Goal: Task Accomplishment & Management: Manage account settings

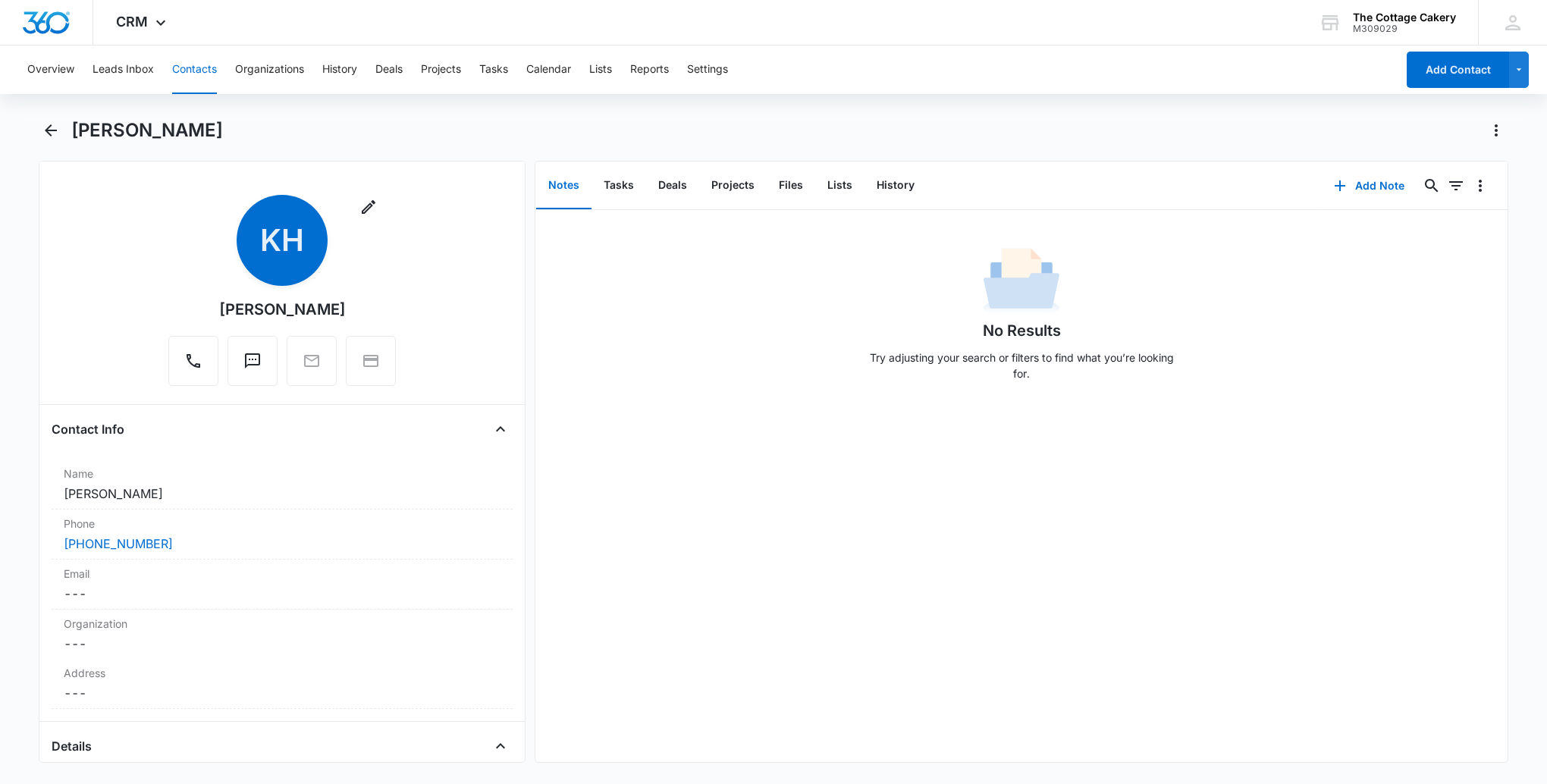
scroll to position [1441, 0]
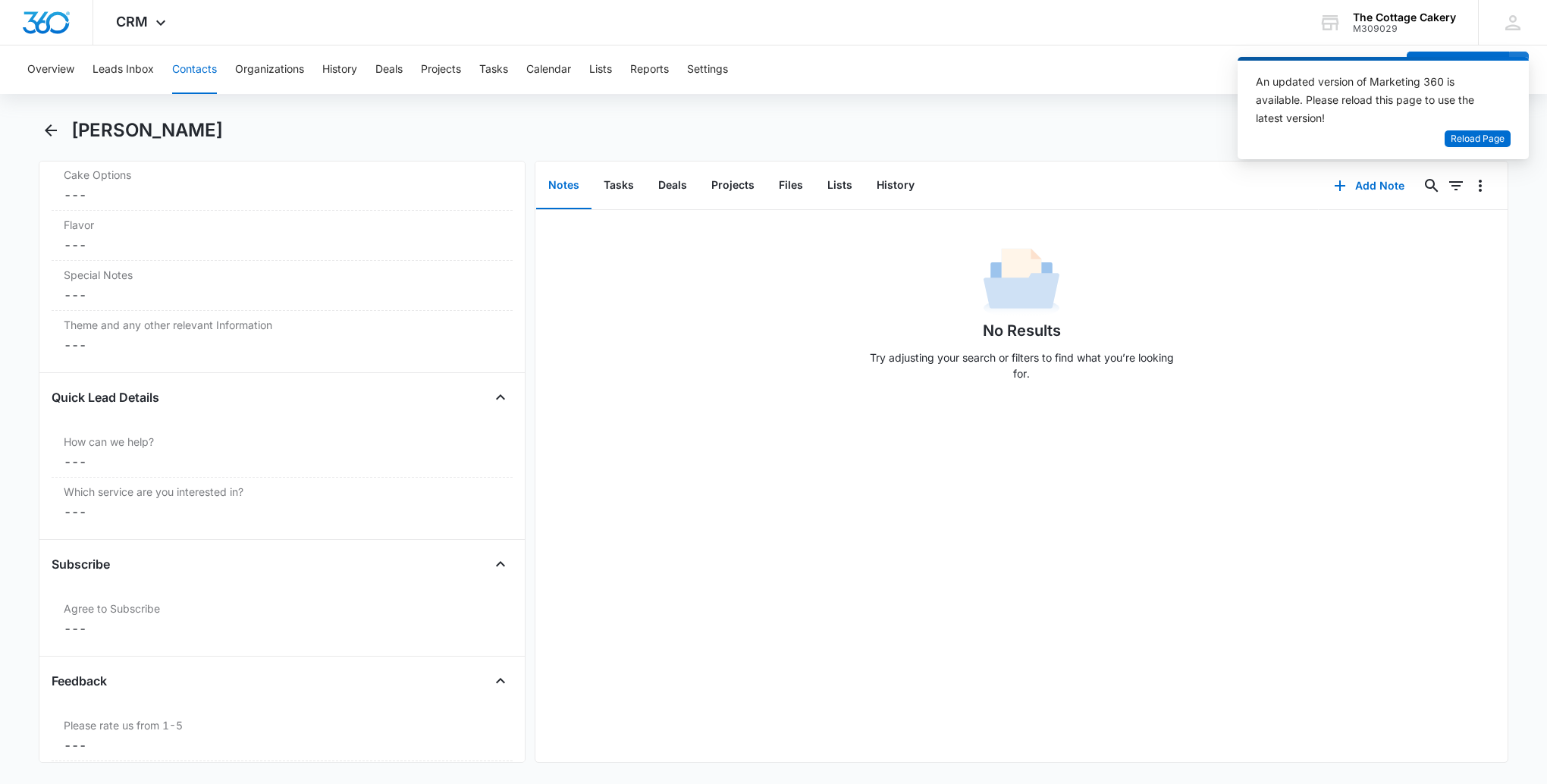
click at [144, 28] on span "CRM" at bounding box center [133, 21] width 32 height 16
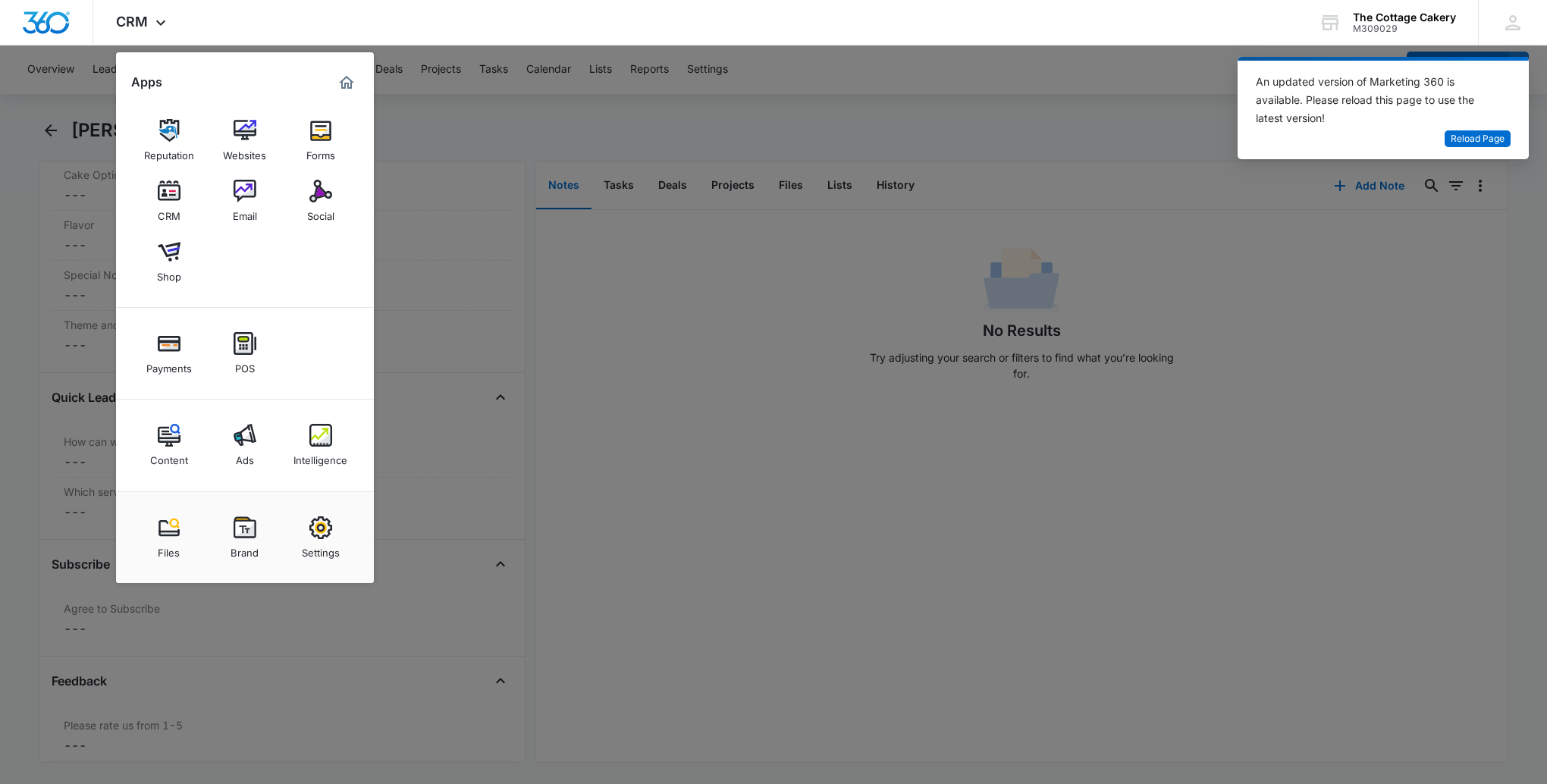
click at [183, 347] on link "Payments" at bounding box center [169, 353] width 58 height 58
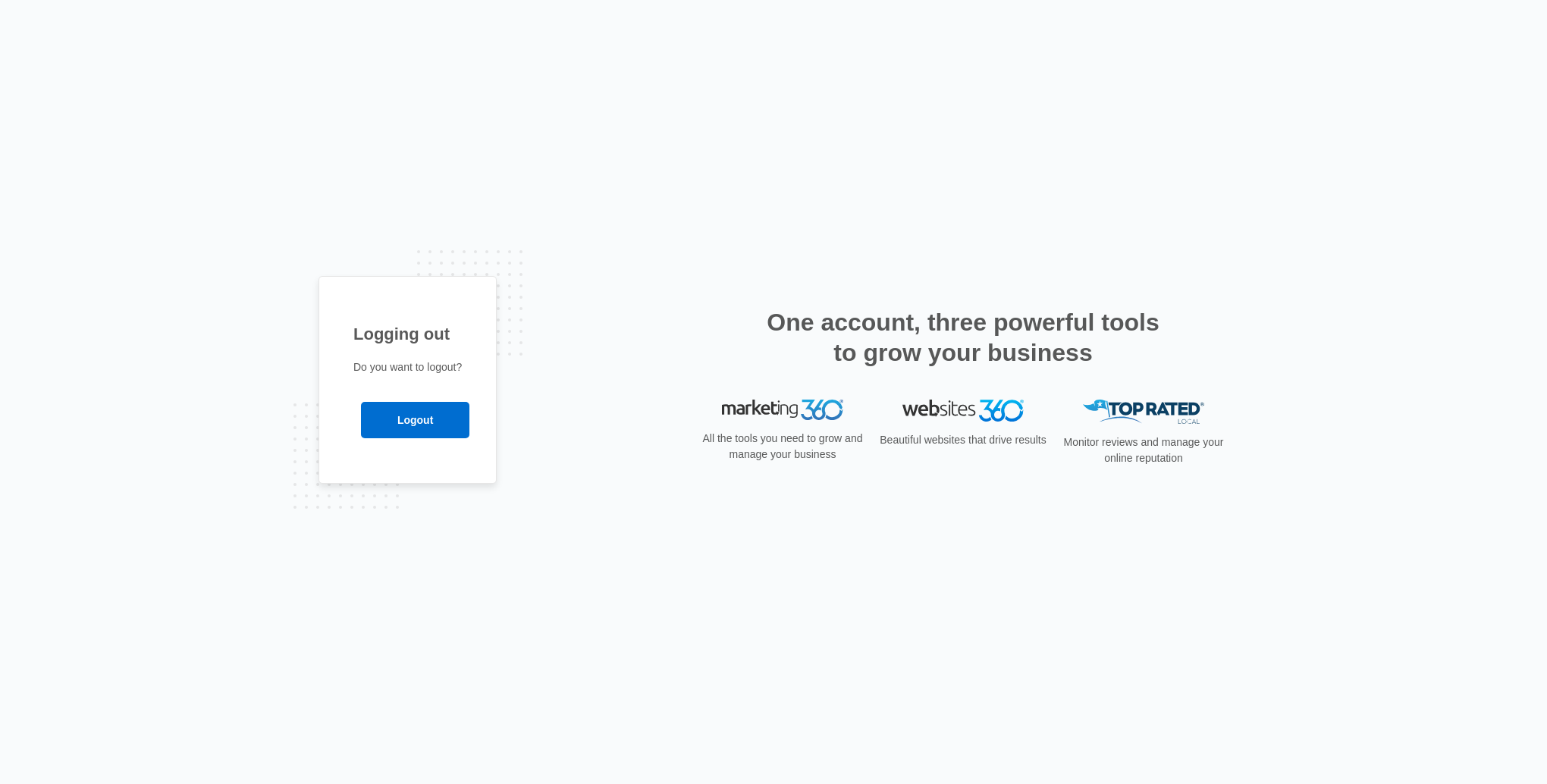
click at [393, 419] on input "Logout" at bounding box center [415, 420] width 109 height 37
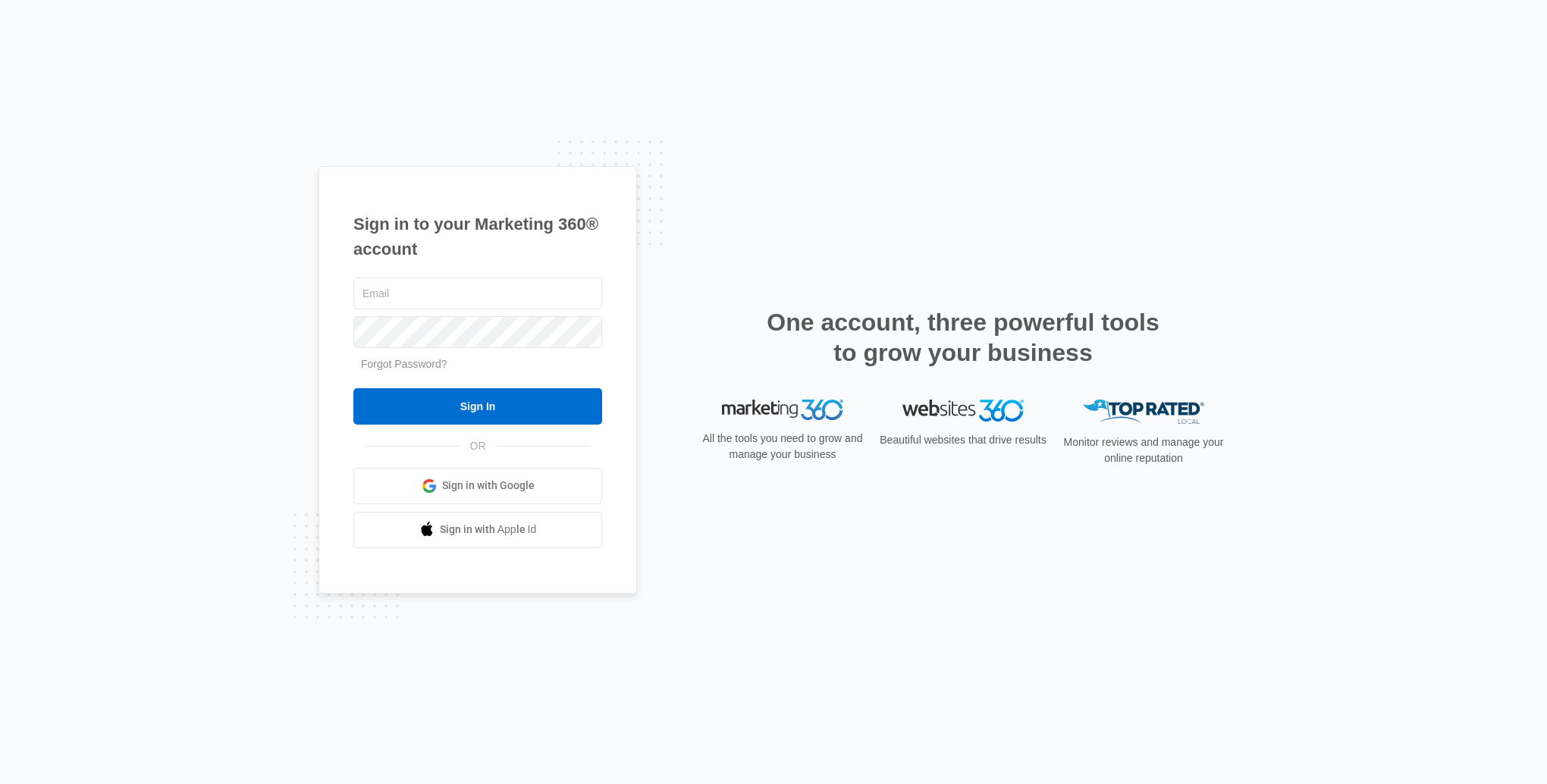
type input "[EMAIL_ADDRESS][DOMAIN_NAME]"
click at [421, 398] on input "Sign In" at bounding box center [477, 406] width 249 height 37
